Goal: Task Accomplishment & Management: Use online tool/utility

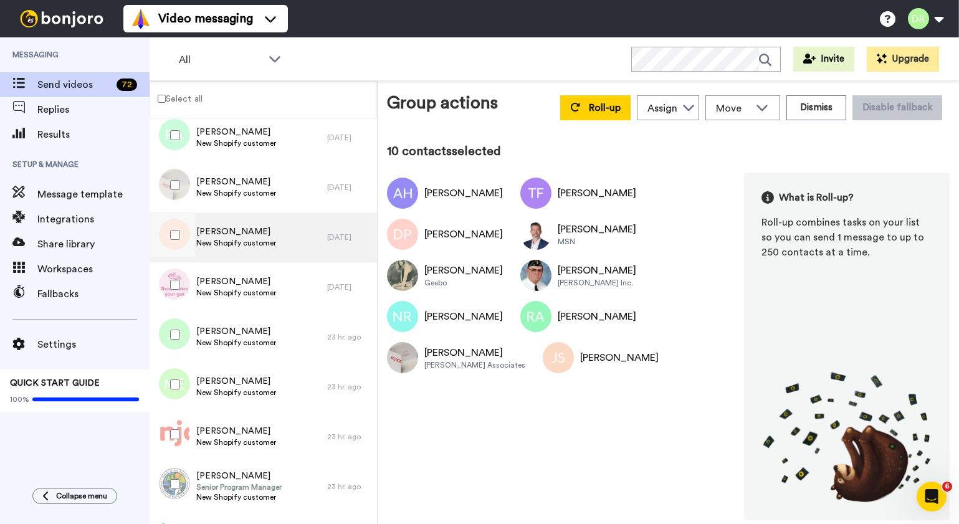
scroll to position [501, 0]
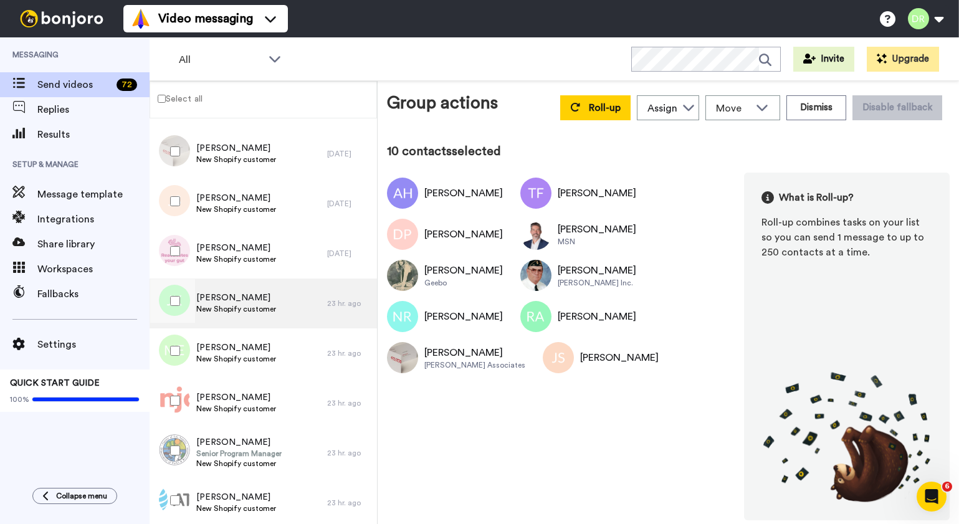
click at [223, 299] on span "[PERSON_NAME]" at bounding box center [236, 298] width 80 height 12
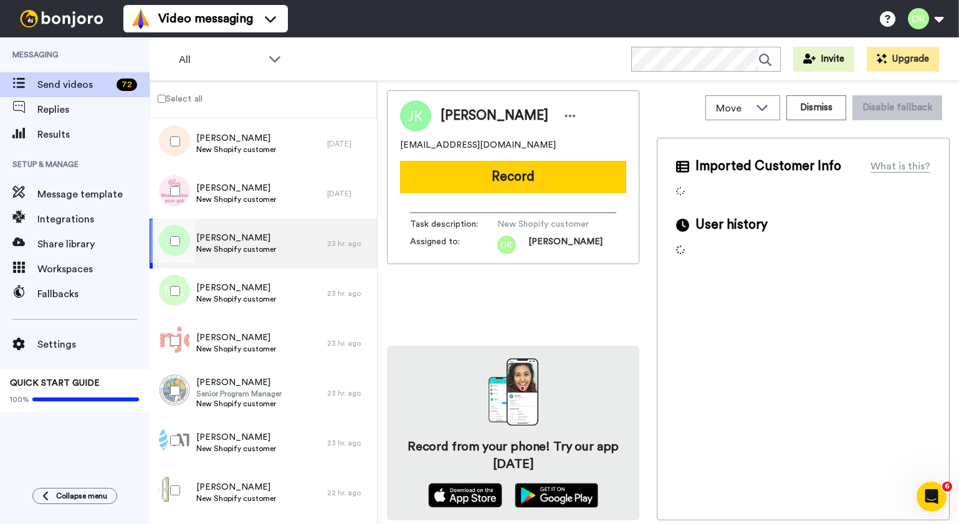
scroll to position [576, 0]
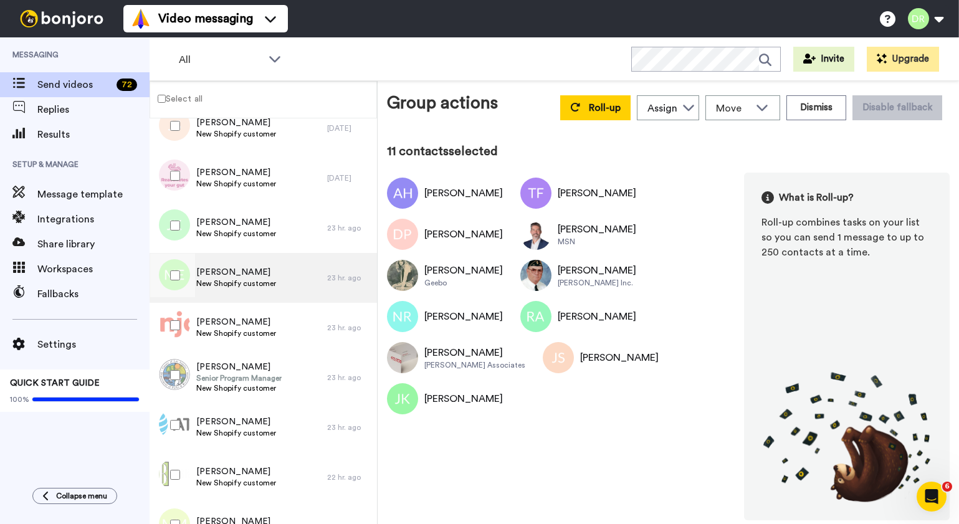
click at [221, 270] on span "[PERSON_NAME]" at bounding box center [236, 272] width 80 height 12
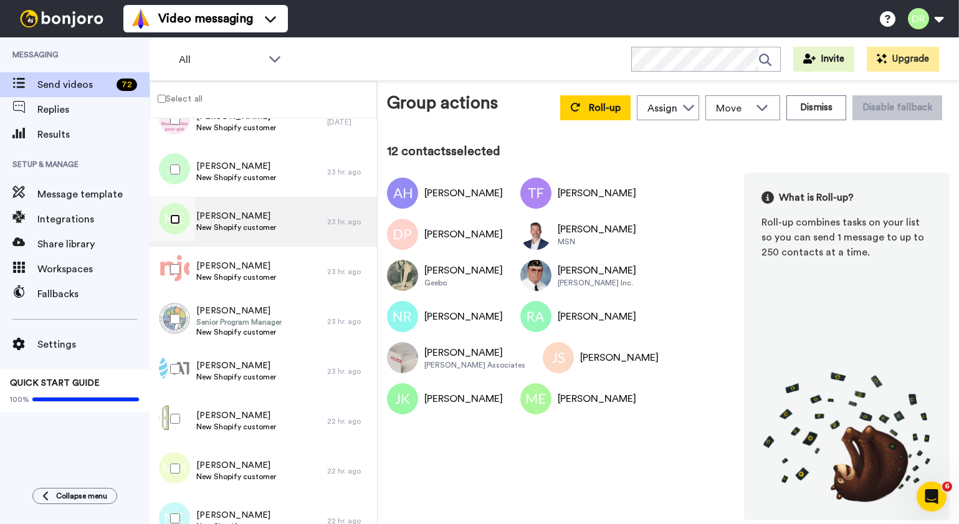
scroll to position [638, 0]
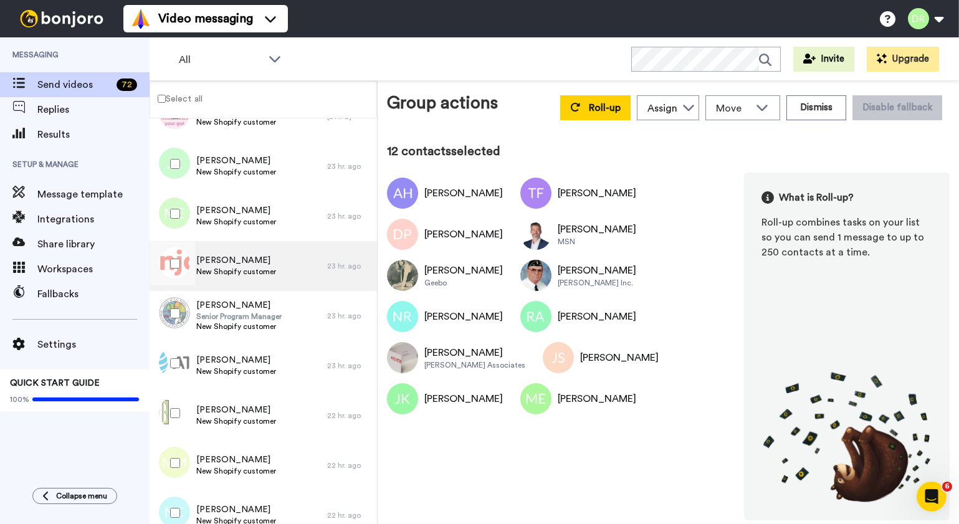
click at [235, 262] on span "[PERSON_NAME]" at bounding box center [236, 260] width 80 height 12
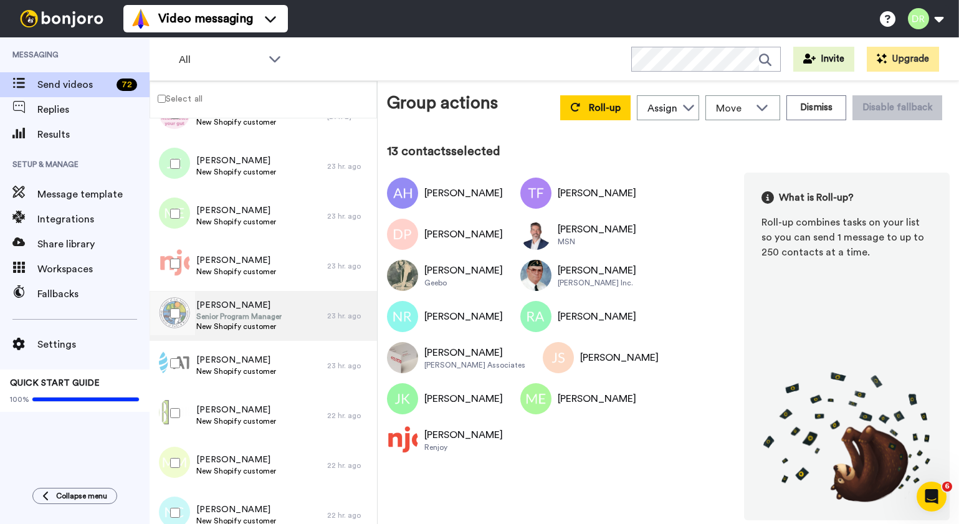
click at [228, 297] on div "[PERSON_NAME] Senior Program Manager New Shopify customer" at bounding box center [239, 316] width 178 height 50
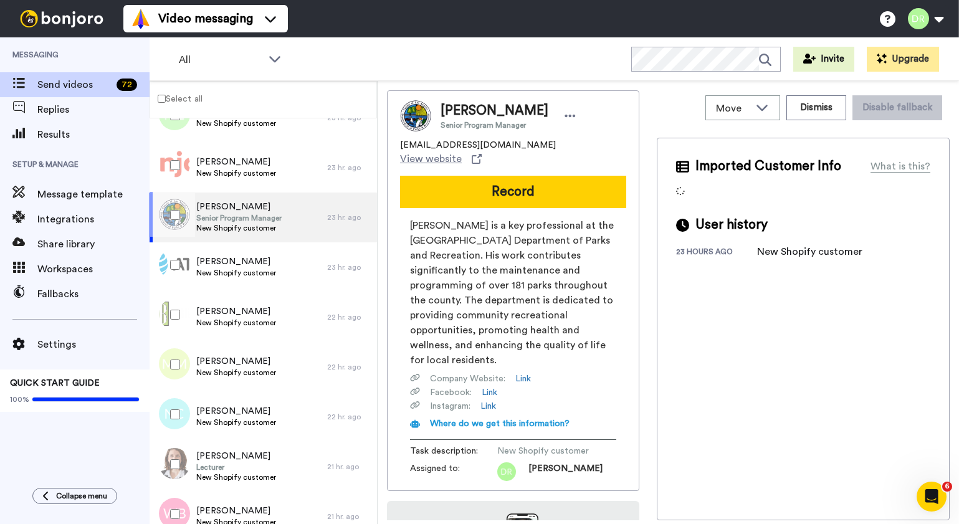
scroll to position [739, 0]
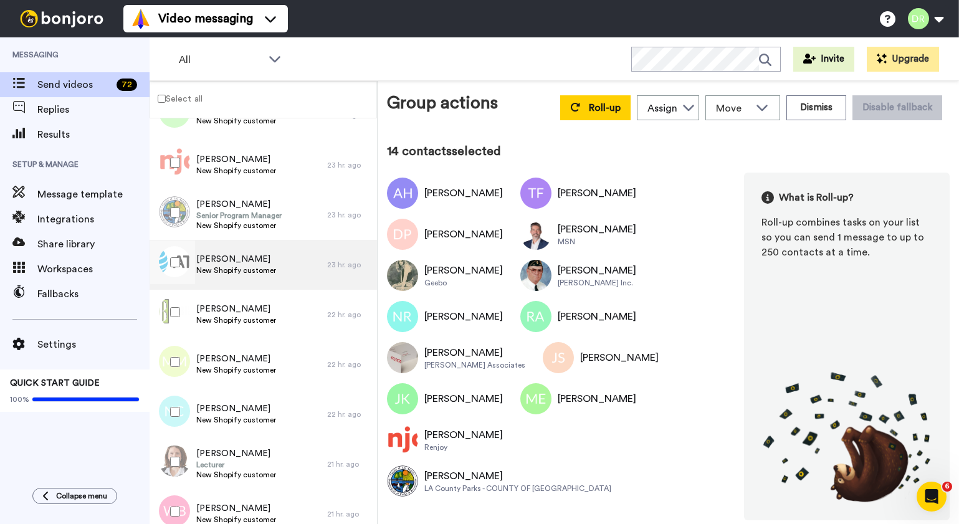
click at [229, 253] on span "[PERSON_NAME]" at bounding box center [236, 259] width 80 height 12
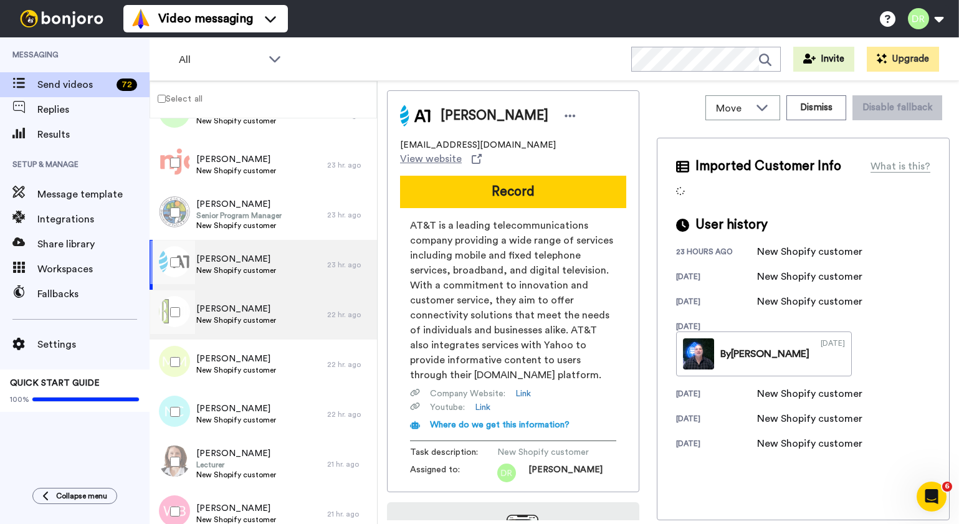
click at [238, 300] on div "[PERSON_NAME] New Shopify customer" at bounding box center [239, 315] width 178 height 50
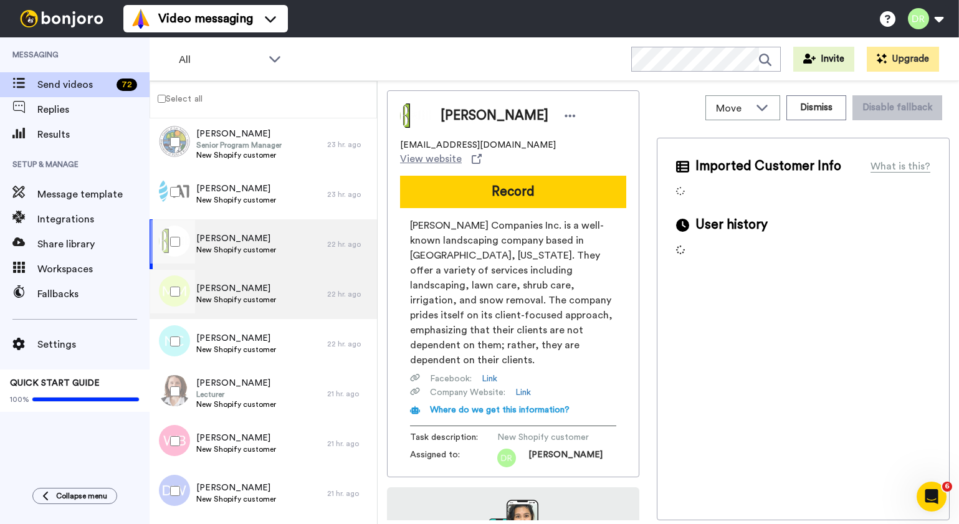
scroll to position [810, 0]
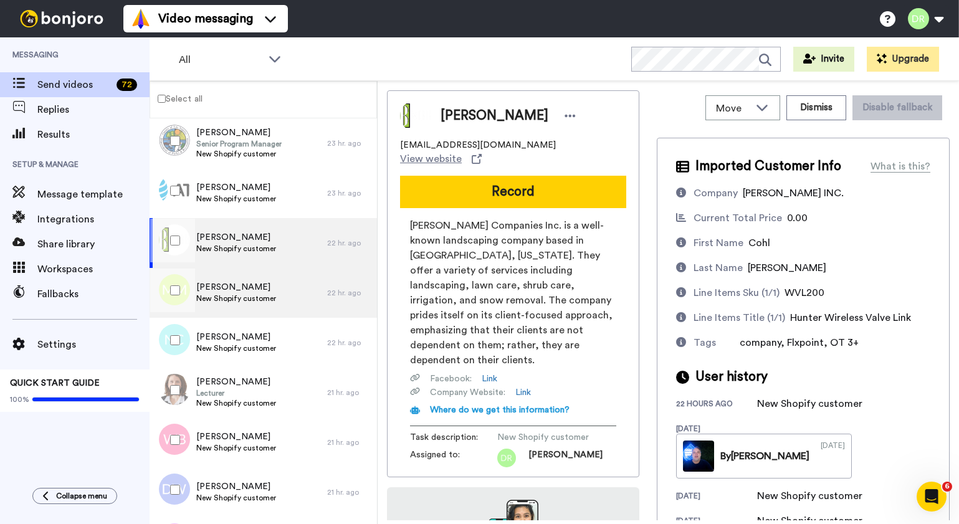
click at [233, 282] on span "[PERSON_NAME]" at bounding box center [236, 287] width 80 height 12
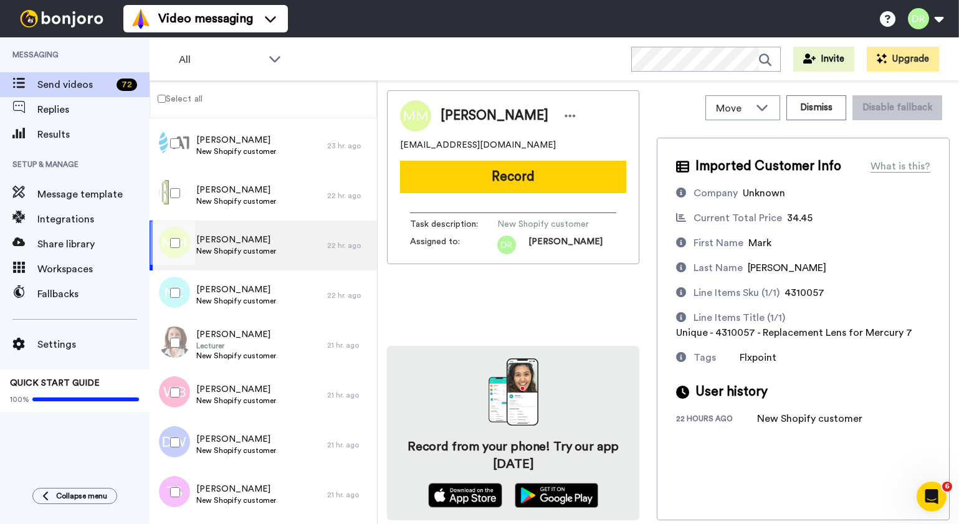
scroll to position [860, 0]
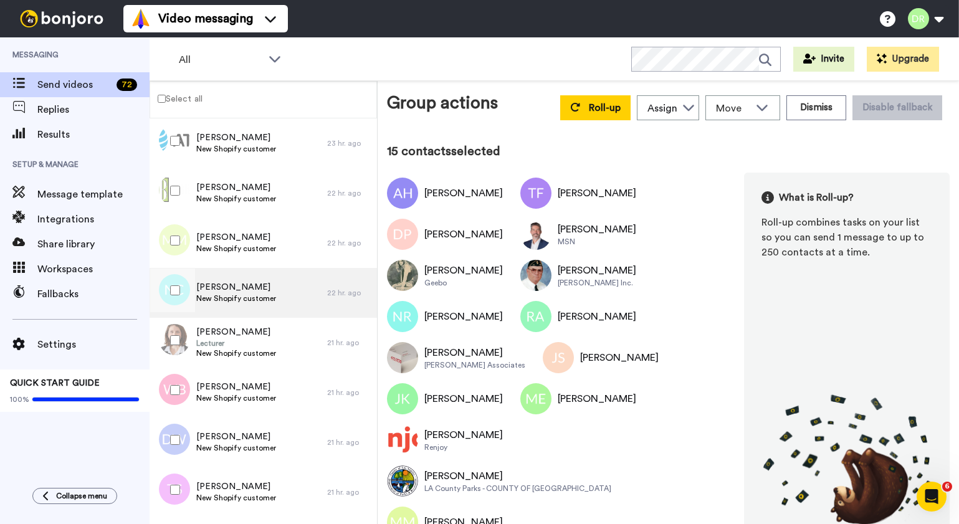
click at [221, 276] on div "[PERSON_NAME] New Shopify customer" at bounding box center [239, 293] width 178 height 50
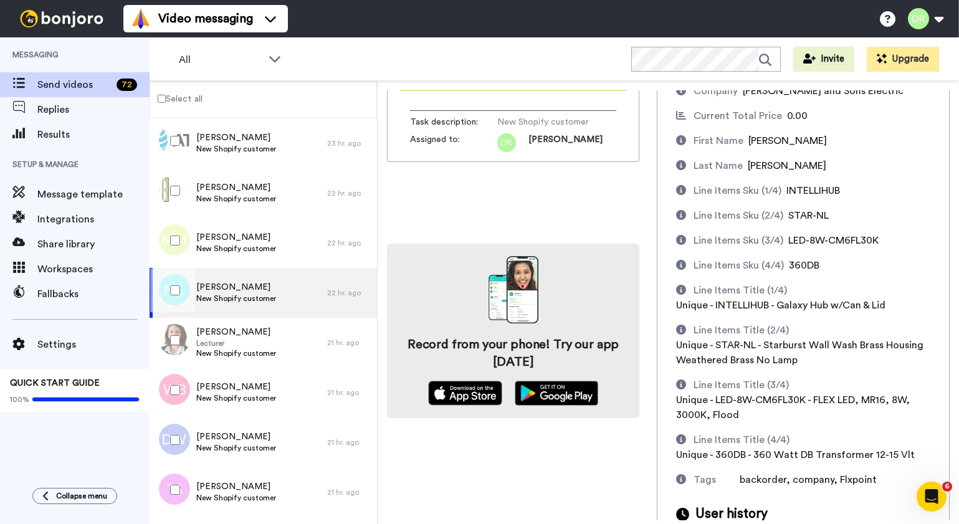
scroll to position [150, 0]
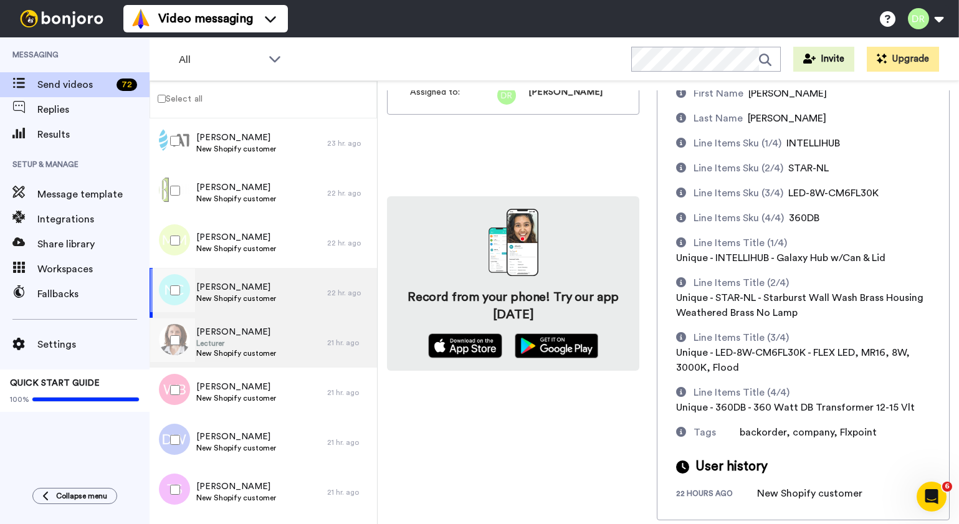
click at [234, 337] on span "[PERSON_NAME]" at bounding box center [236, 332] width 80 height 12
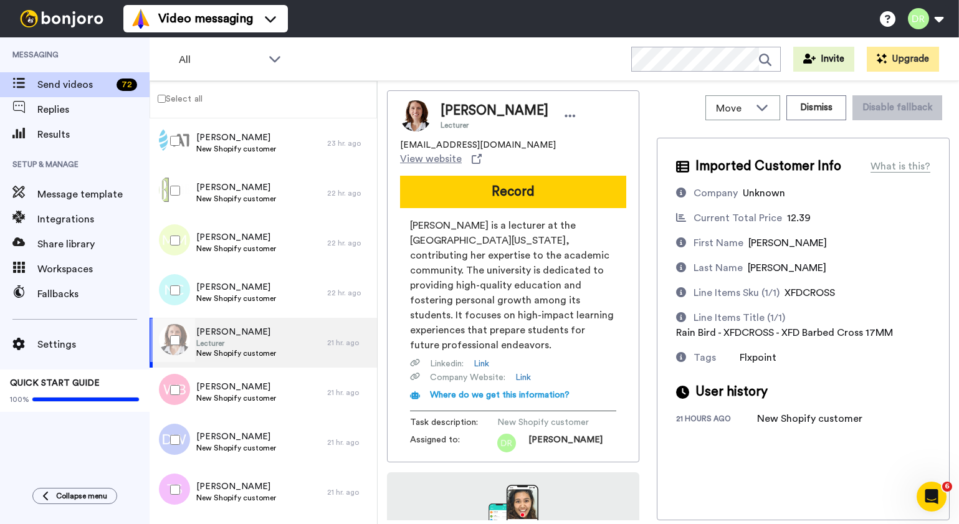
scroll to position [114, 0]
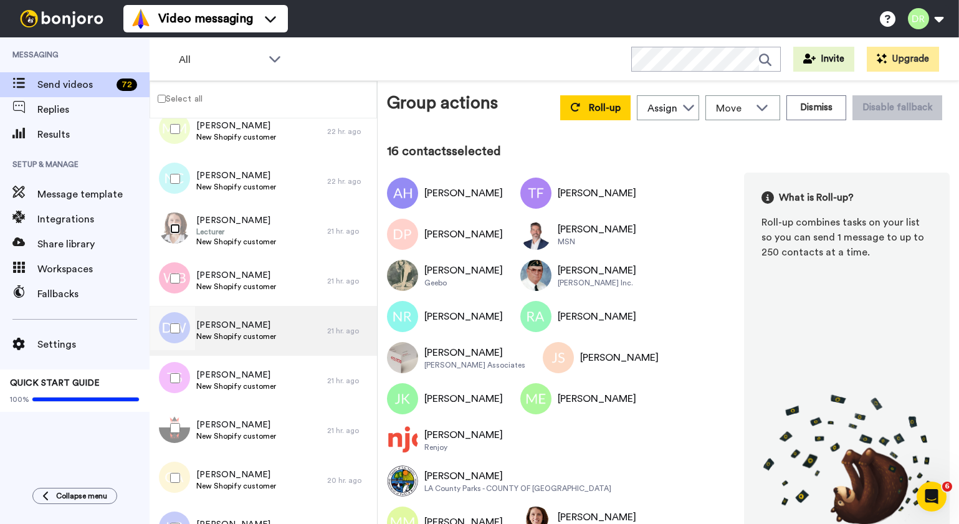
scroll to position [1027, 0]
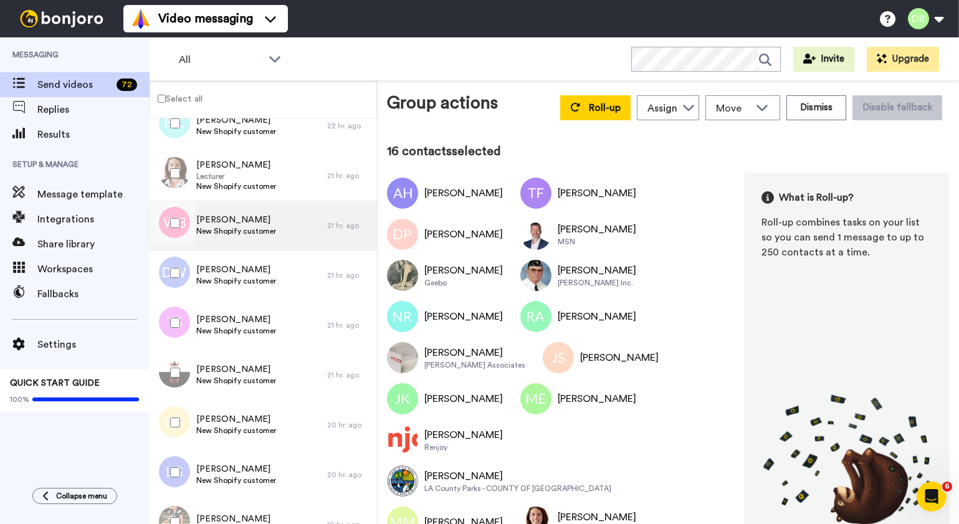
click at [217, 218] on span "[PERSON_NAME]" at bounding box center [236, 220] width 80 height 12
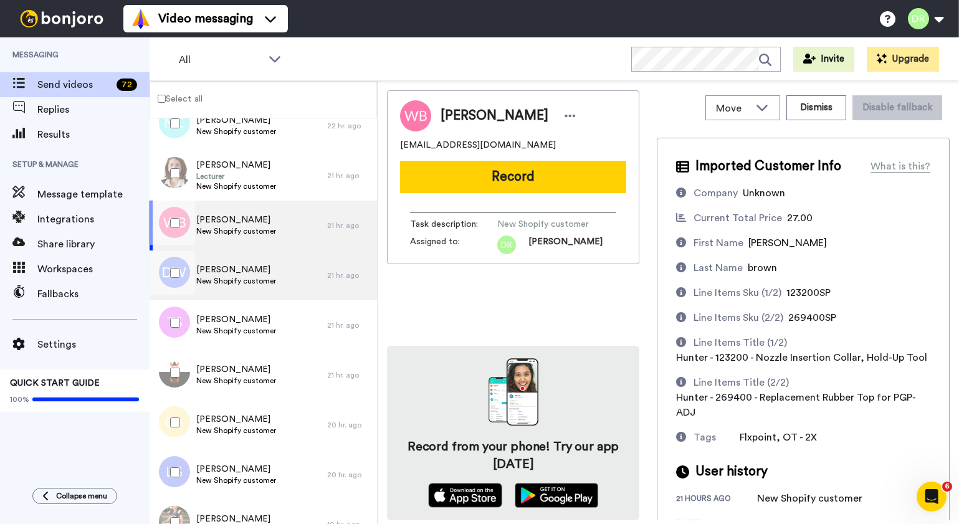
click at [228, 266] on span "[PERSON_NAME]" at bounding box center [236, 270] width 80 height 12
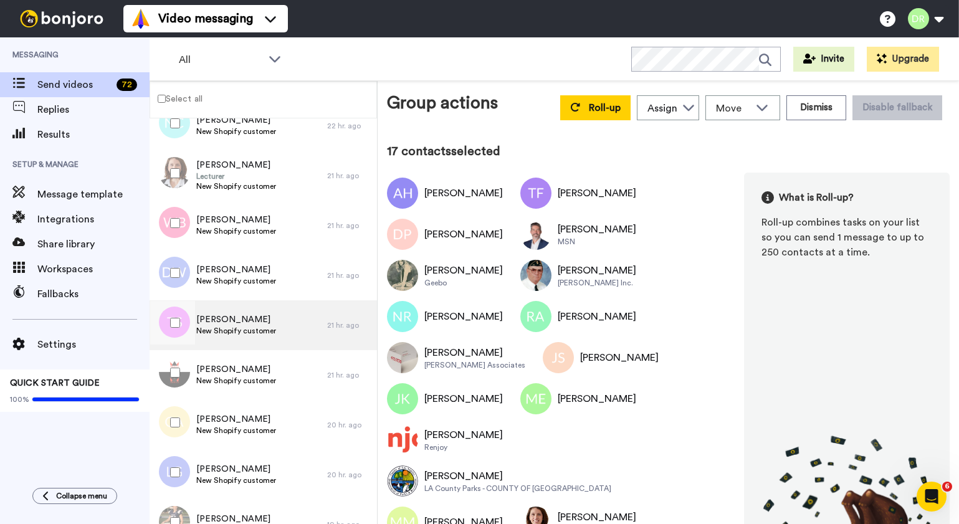
click at [215, 310] on div "[PERSON_NAME] New Shopify customer" at bounding box center [239, 325] width 178 height 50
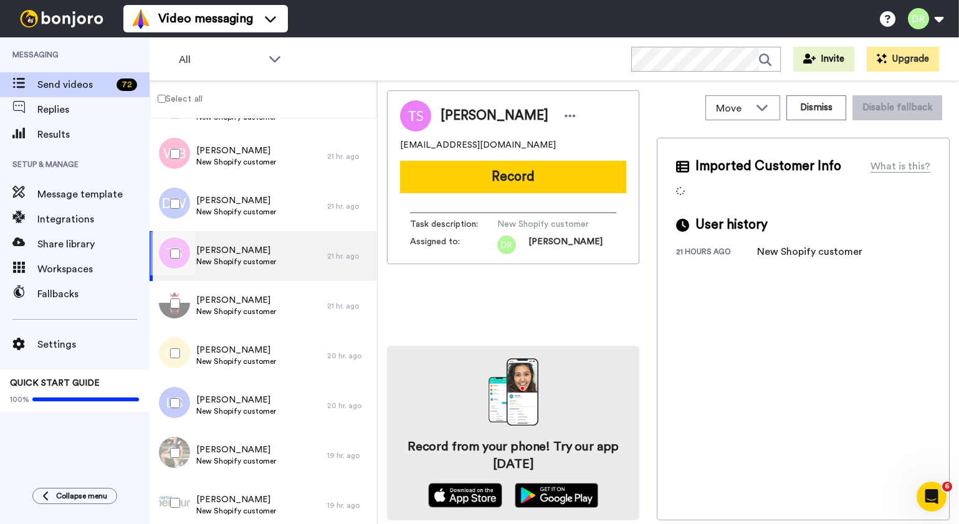
scroll to position [1098, 0]
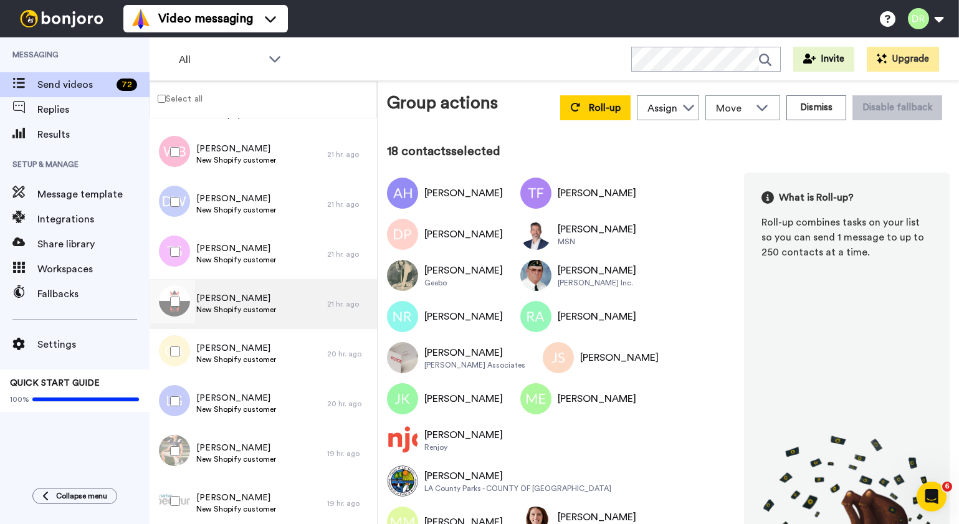
click at [222, 295] on span "[PERSON_NAME]" at bounding box center [236, 298] width 80 height 12
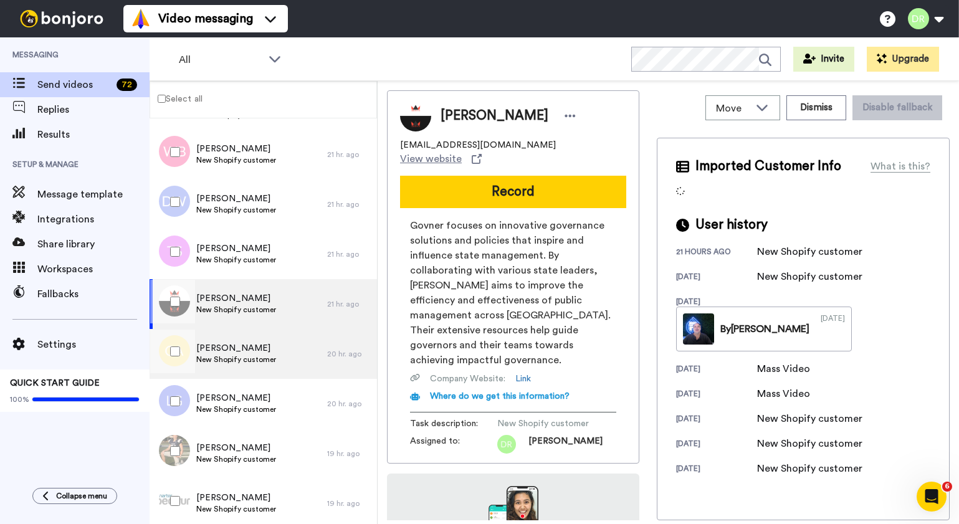
click at [226, 343] on span "[PERSON_NAME]" at bounding box center [236, 348] width 80 height 12
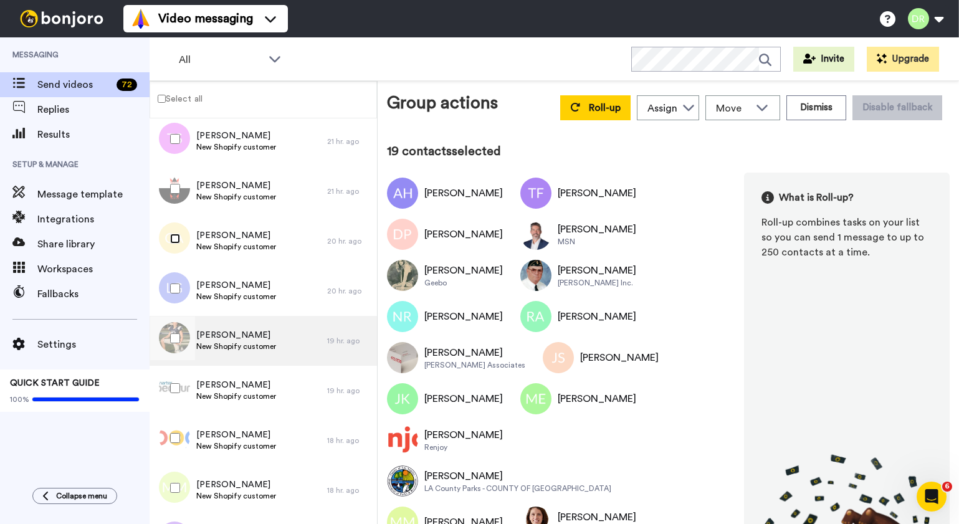
scroll to position [1211, 0]
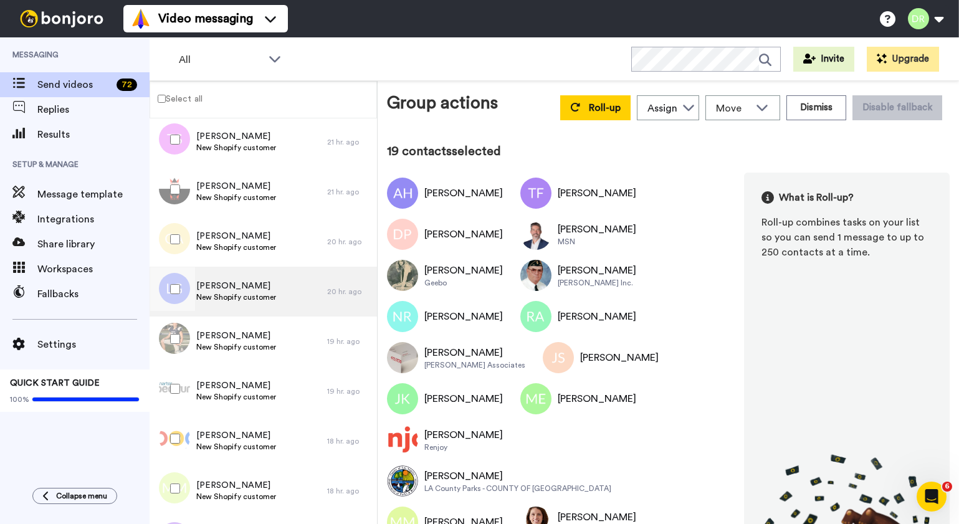
click at [234, 294] on span "New Shopify customer" at bounding box center [236, 297] width 80 height 10
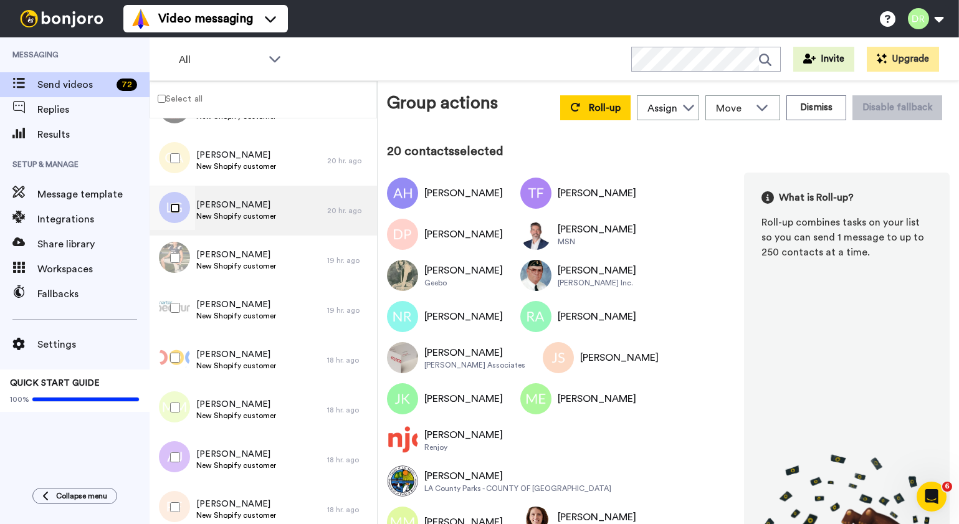
scroll to position [1300, 0]
